Goal: Task Accomplishment & Management: Use online tool/utility

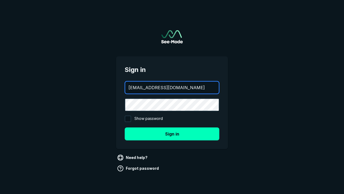
type input "[EMAIL_ADDRESS][DOMAIN_NAME]"
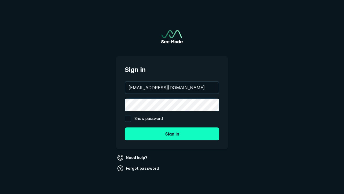
click at [172, 133] on button "Sign in" at bounding box center [172, 133] width 95 height 13
